Goal: Use online tool/utility: Utilize a website feature to perform a specific function

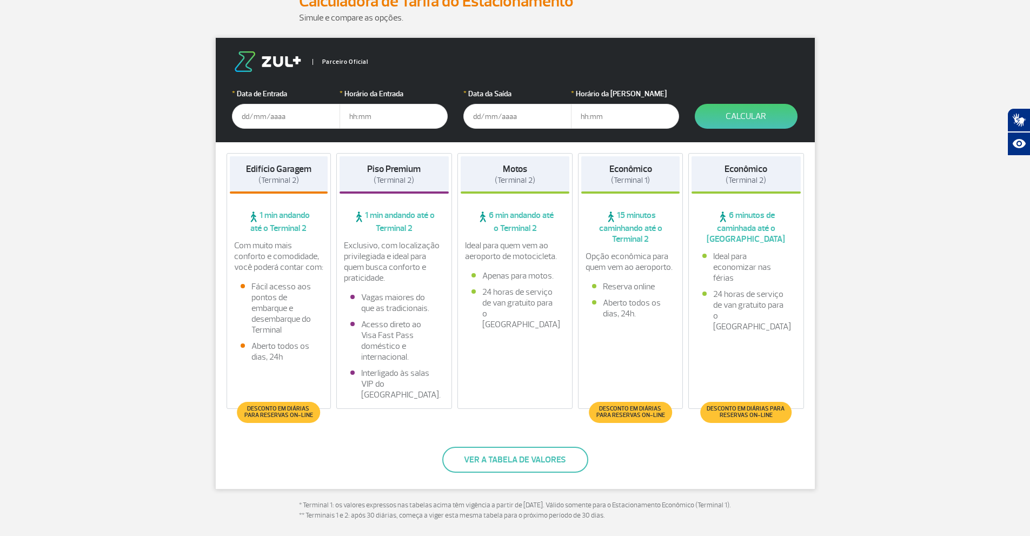
scroll to position [162, 0]
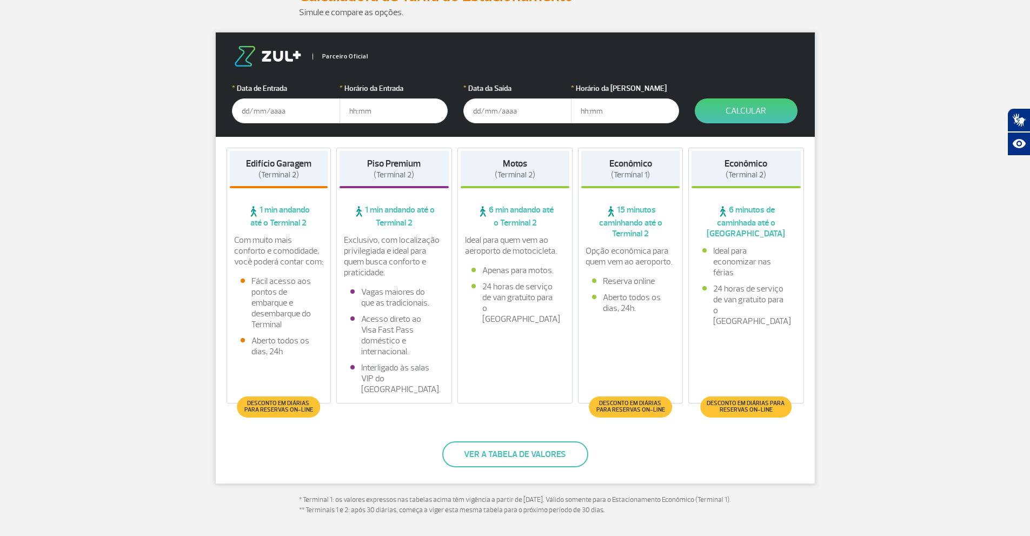
click at [252, 118] on input "text" at bounding box center [286, 110] width 108 height 25
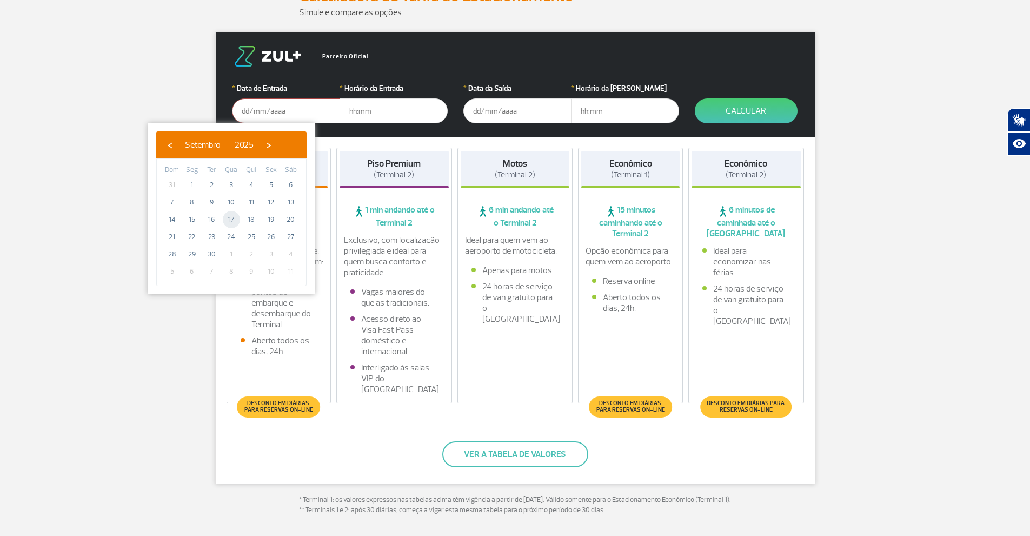
click at [228, 218] on span "17" at bounding box center [231, 219] width 17 height 17
type input "17/09/2025"
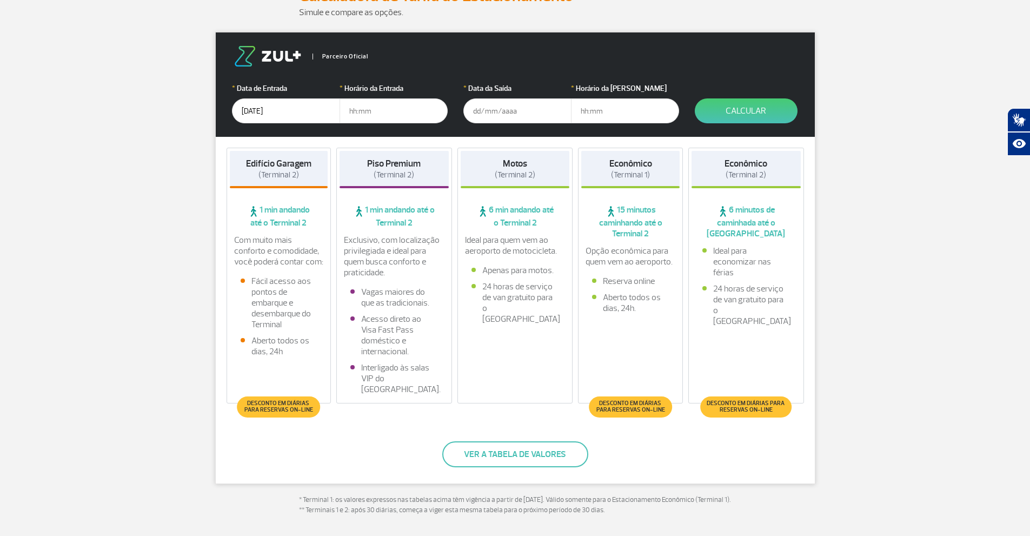
click at [376, 112] on input "text" at bounding box center [394, 110] width 108 height 25
type input "10:00"
click at [497, 111] on input "text" at bounding box center [517, 110] width 108 height 25
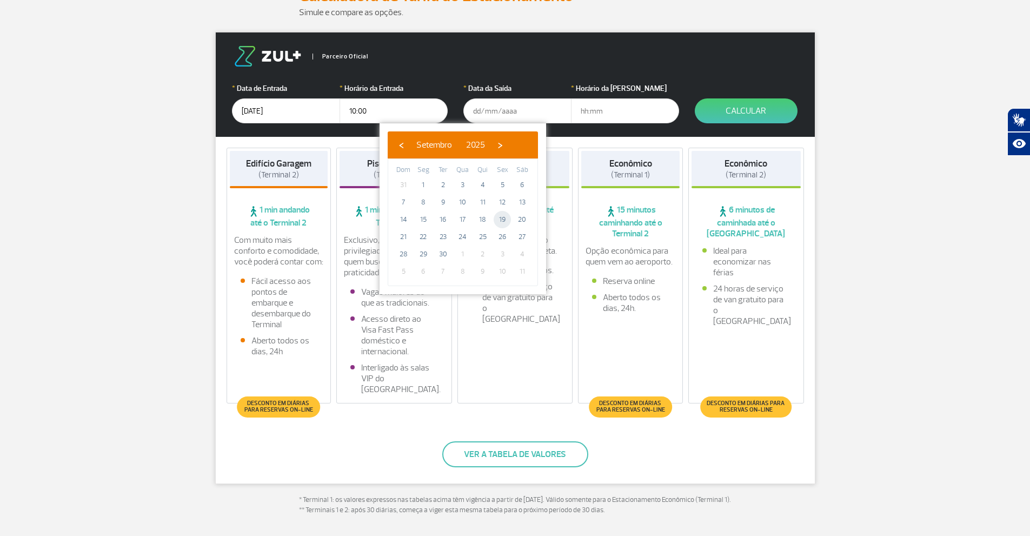
click at [503, 217] on span "19" at bounding box center [502, 219] width 17 height 17
type input "19/09/2025"
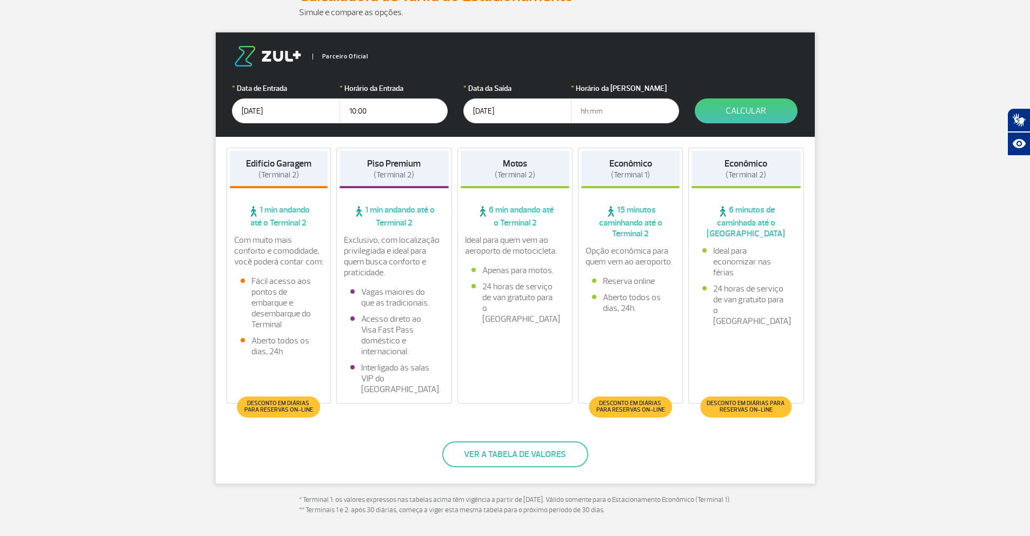
click at [583, 115] on input "text" at bounding box center [625, 110] width 108 height 25
type input "21:00"
click at [759, 114] on button "Calcular" at bounding box center [746, 110] width 103 height 25
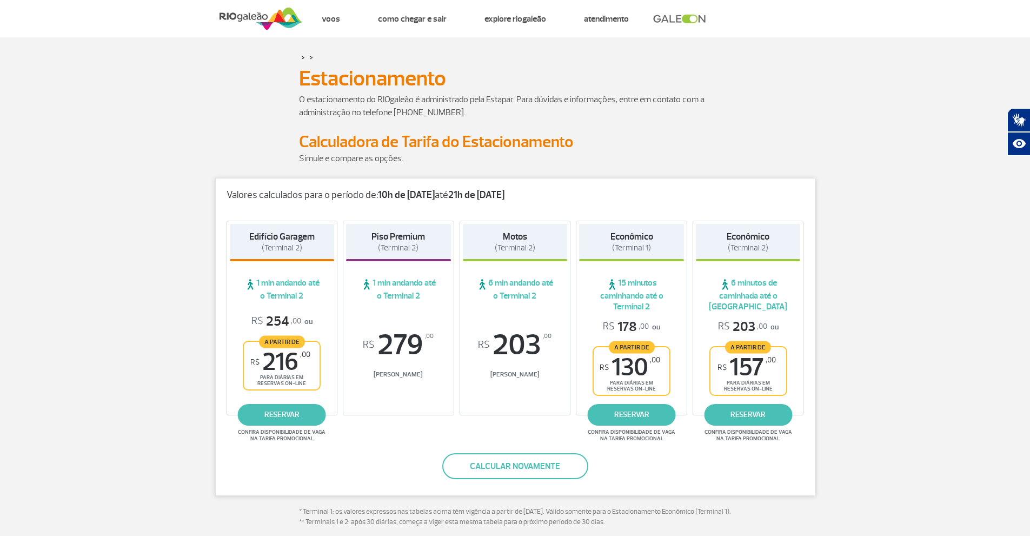
scroll to position [0, 0]
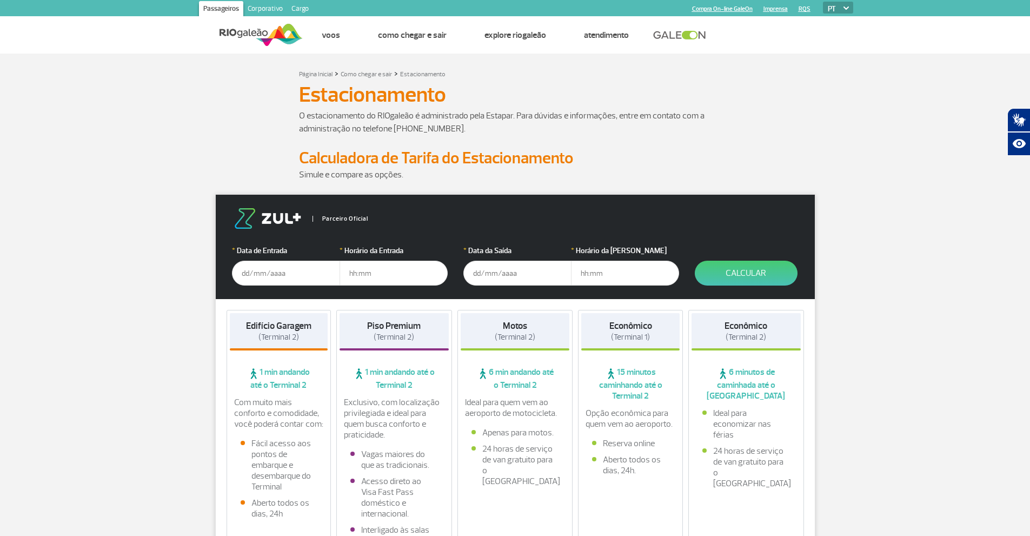
click at [268, 270] on input "text" at bounding box center [286, 273] width 108 height 25
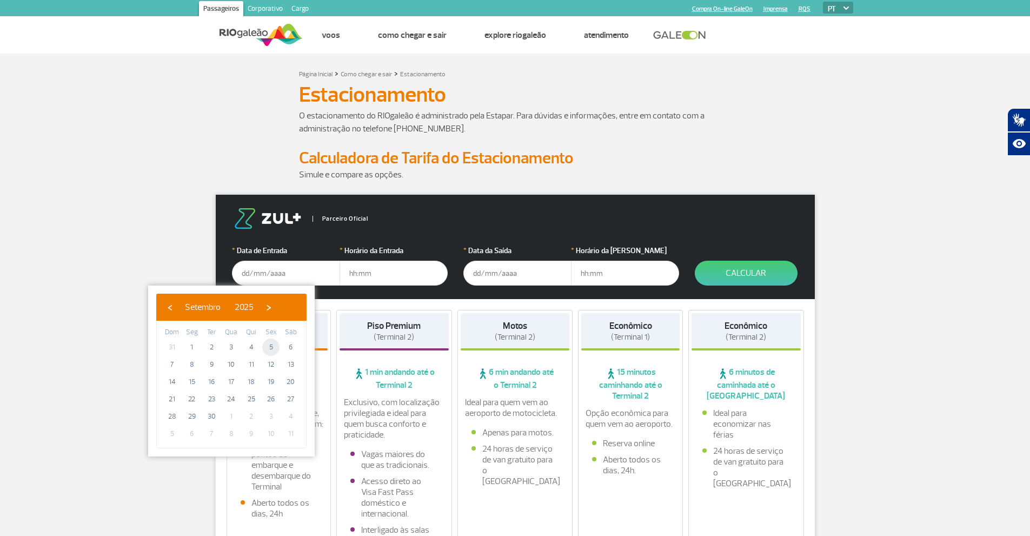
click at [274, 349] on span "5" at bounding box center [270, 346] width 17 height 17
type input "[DATE]"
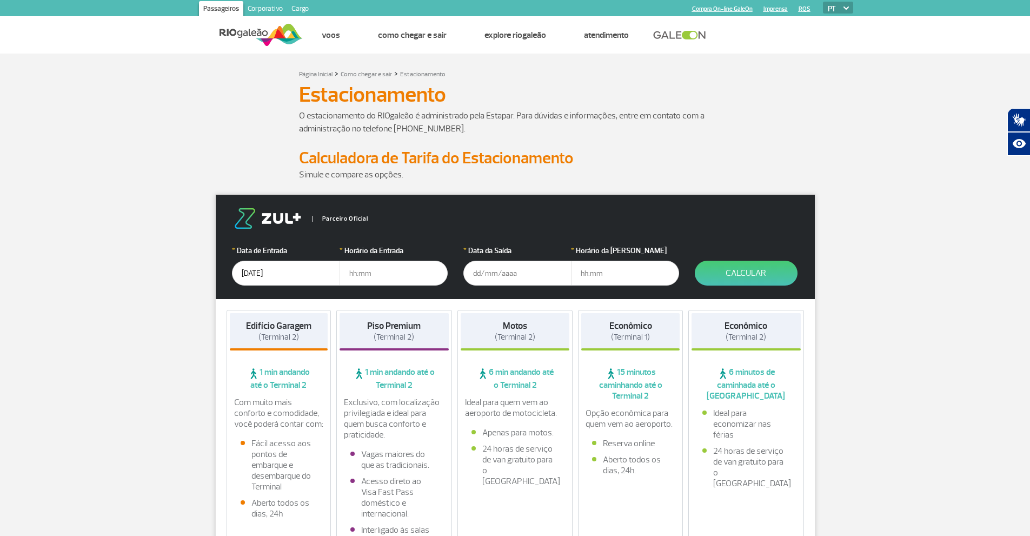
click at [387, 277] on input "text" at bounding box center [394, 273] width 108 height 25
type input "10:00"
click at [503, 275] on input "text" at bounding box center [517, 273] width 108 height 25
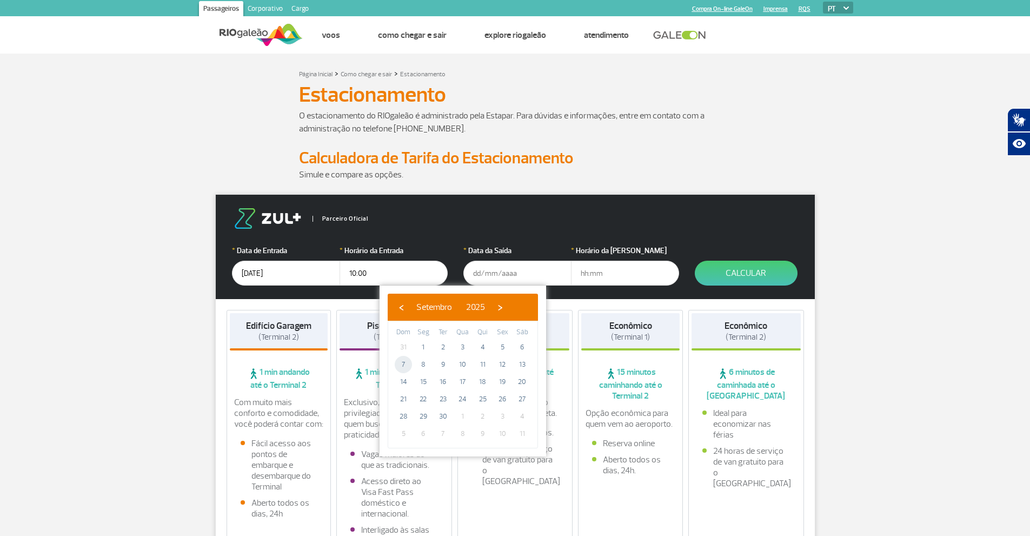
click at [403, 364] on span "7" at bounding box center [403, 364] width 17 height 17
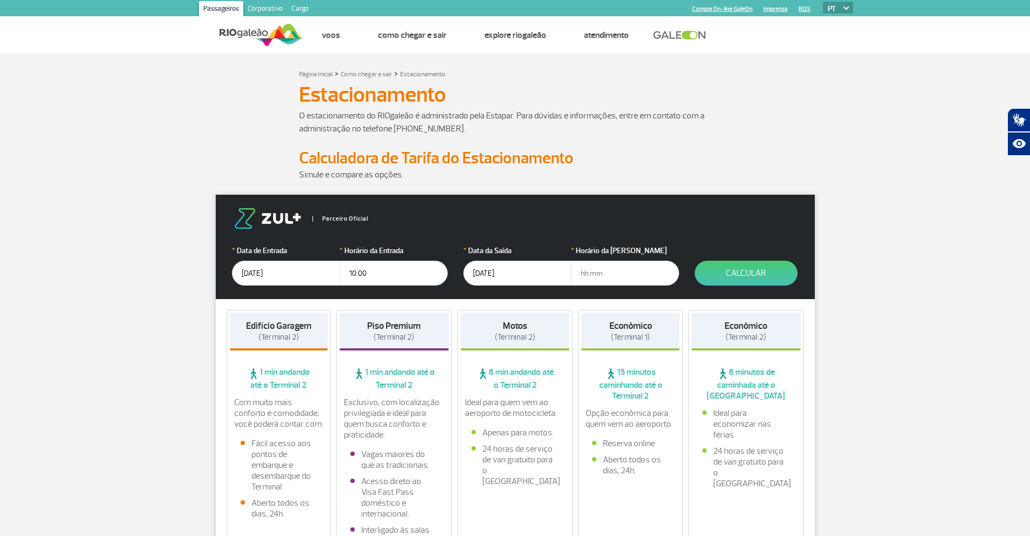
click at [513, 277] on input "[DATE]" at bounding box center [517, 273] width 108 height 25
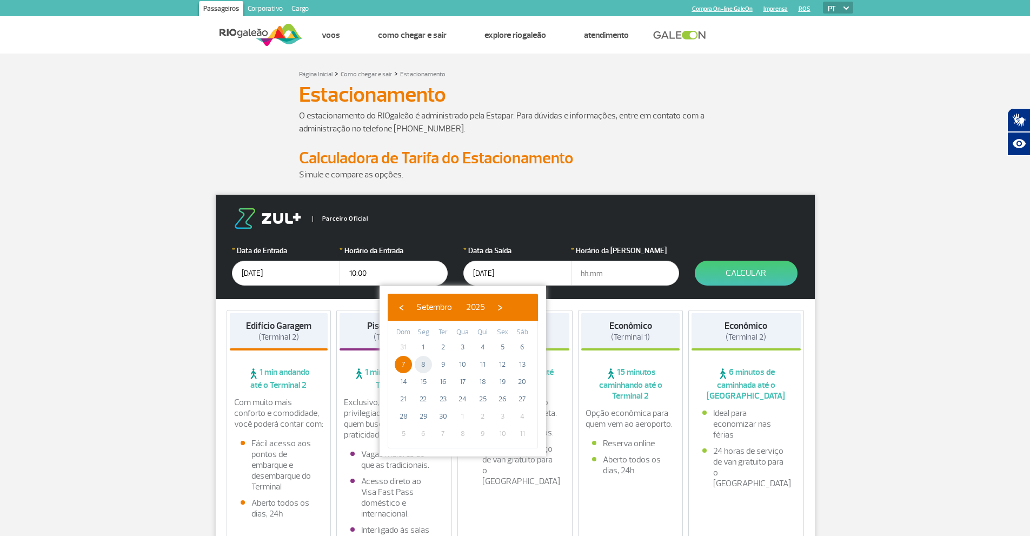
click at [423, 366] on span "8" at bounding box center [423, 364] width 17 height 17
type input "[DATE]"
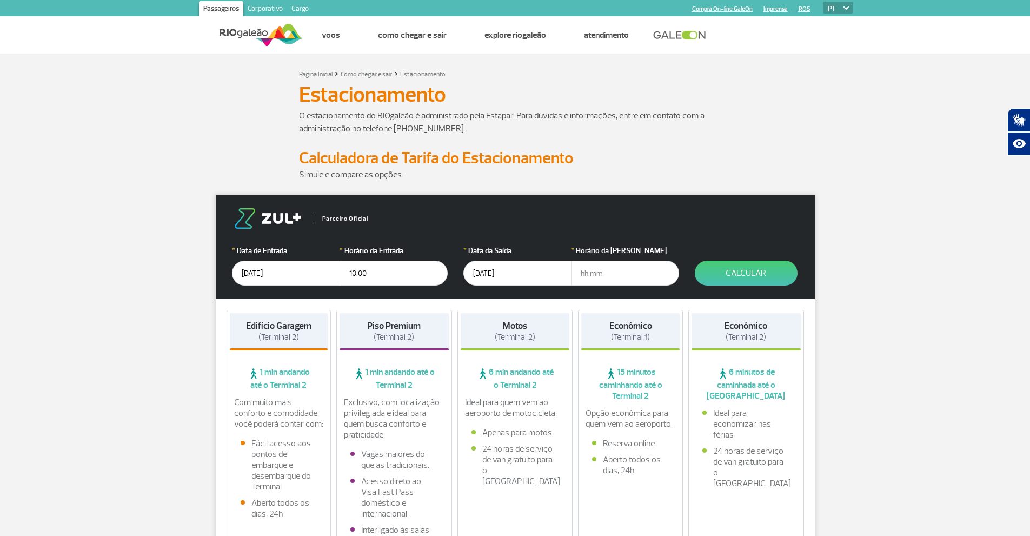
click at [586, 276] on input "text" at bounding box center [625, 273] width 108 height 25
type input "21:00"
click at [735, 270] on button "Calcular" at bounding box center [746, 273] width 103 height 25
